Goal: Find specific page/section: Find specific page/section

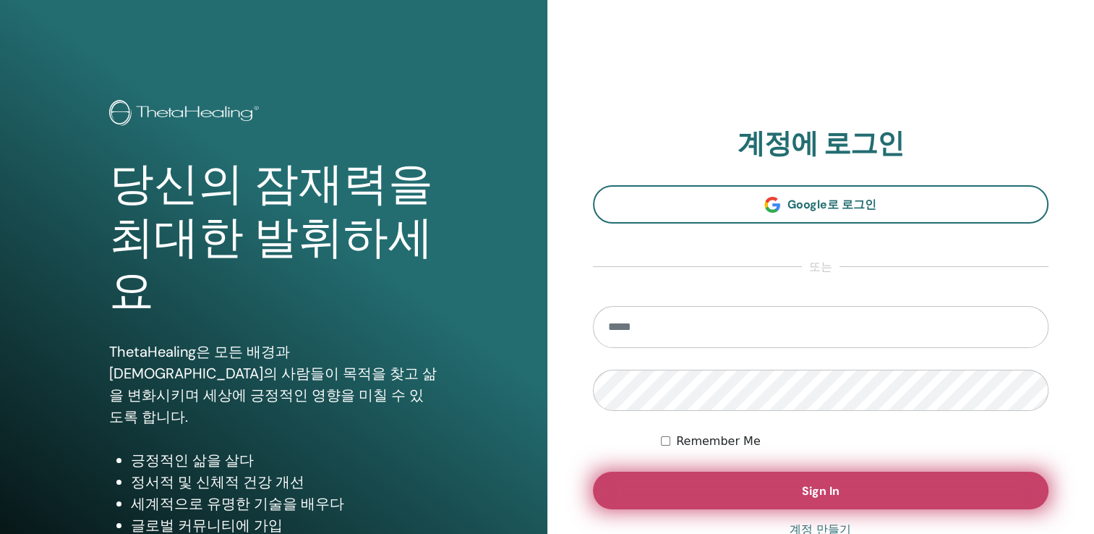
type input "**********"
click at [681, 502] on button "Sign In" at bounding box center [821, 490] width 456 height 38
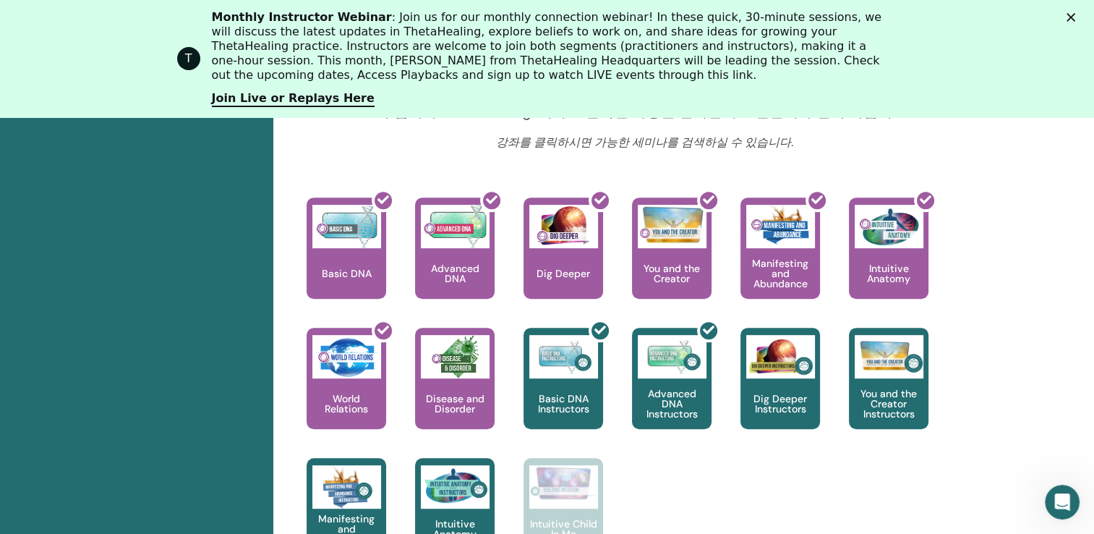
scroll to position [616, 0]
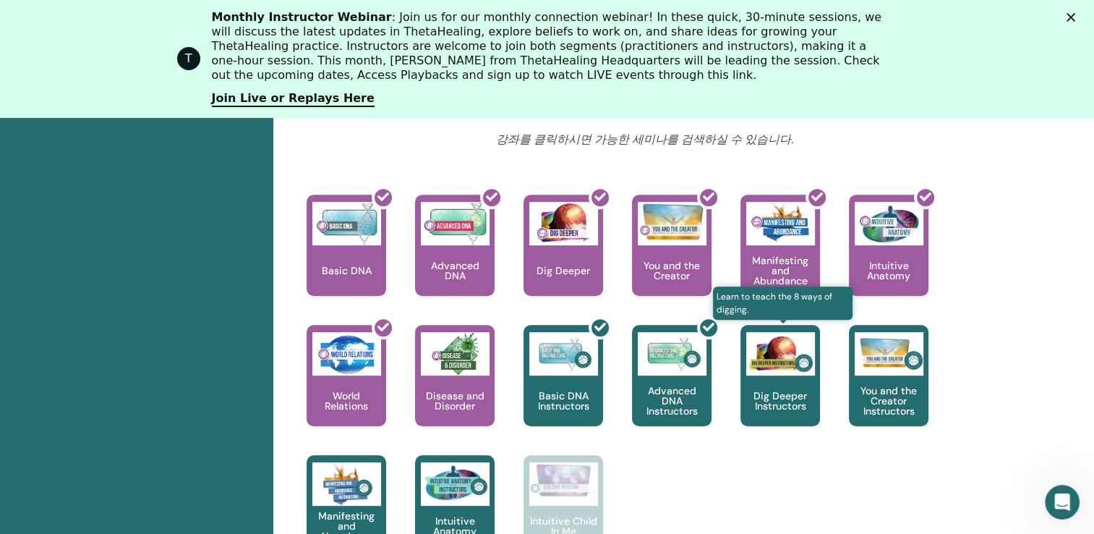
click at [780, 373] on img at bounding box center [780, 353] width 69 height 43
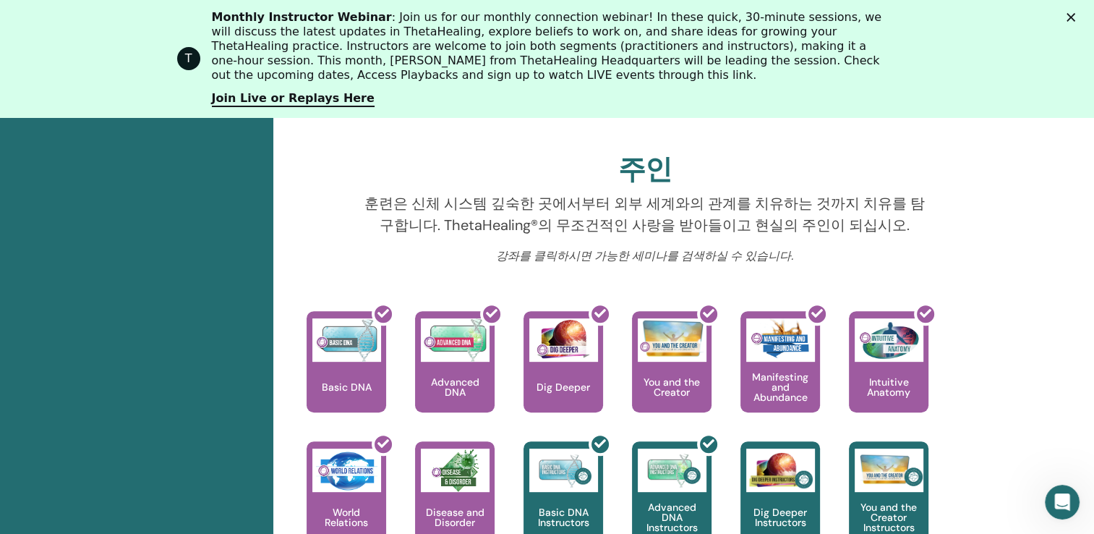
scroll to position [27, 0]
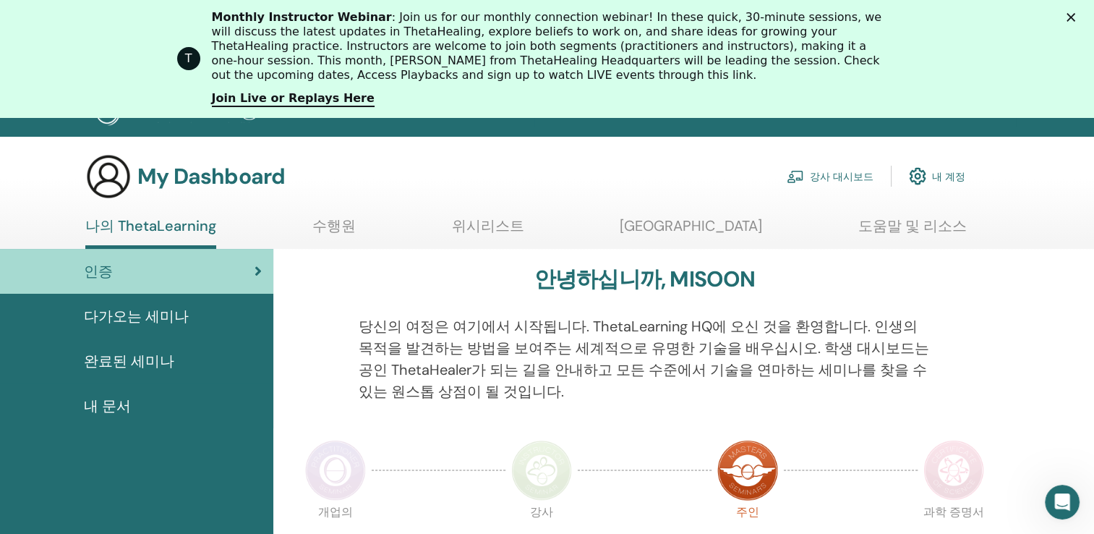
click at [150, 356] on span "완료된 세미나" at bounding box center [129, 361] width 90 height 22
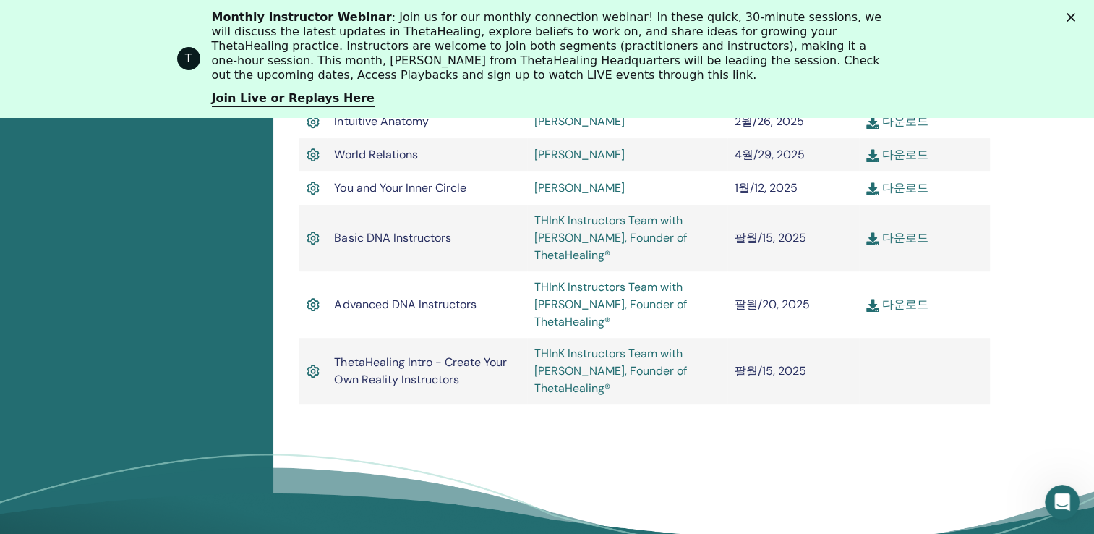
scroll to position [833, 0]
